Goal: Find specific page/section: Find specific page/section

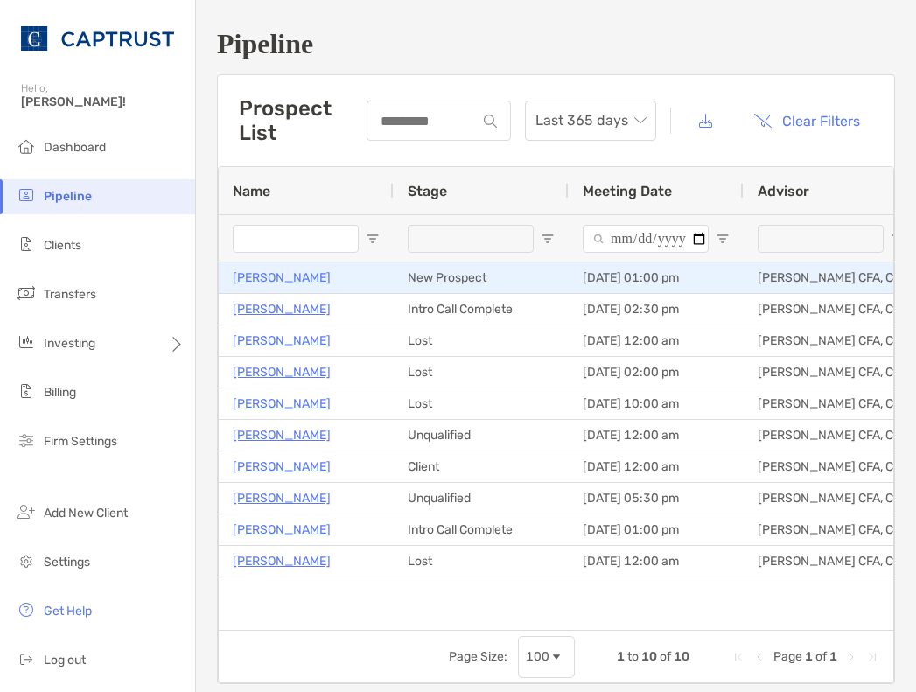
click at [285, 281] on p "[PERSON_NAME]" at bounding box center [282, 278] width 98 height 22
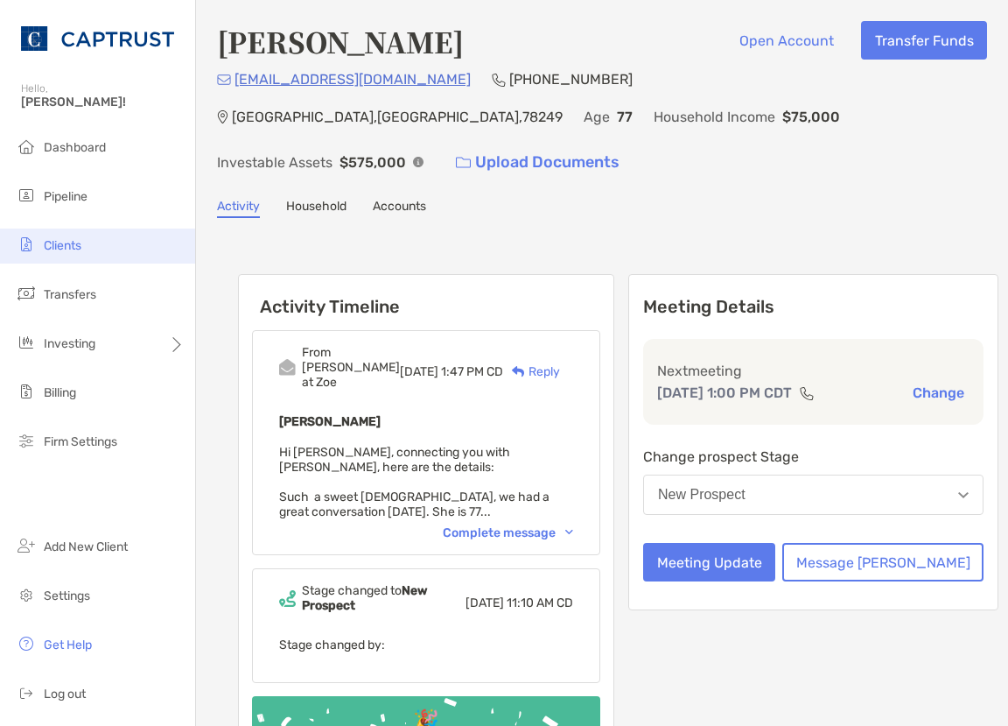
drag, startPoint x: 65, startPoint y: 200, endPoint x: 186, endPoint y: 250, distance: 131.8
click at [65, 200] on span "Pipeline" at bounding box center [66, 196] width 44 height 15
